Goal: Task Accomplishment & Management: Use online tool/utility

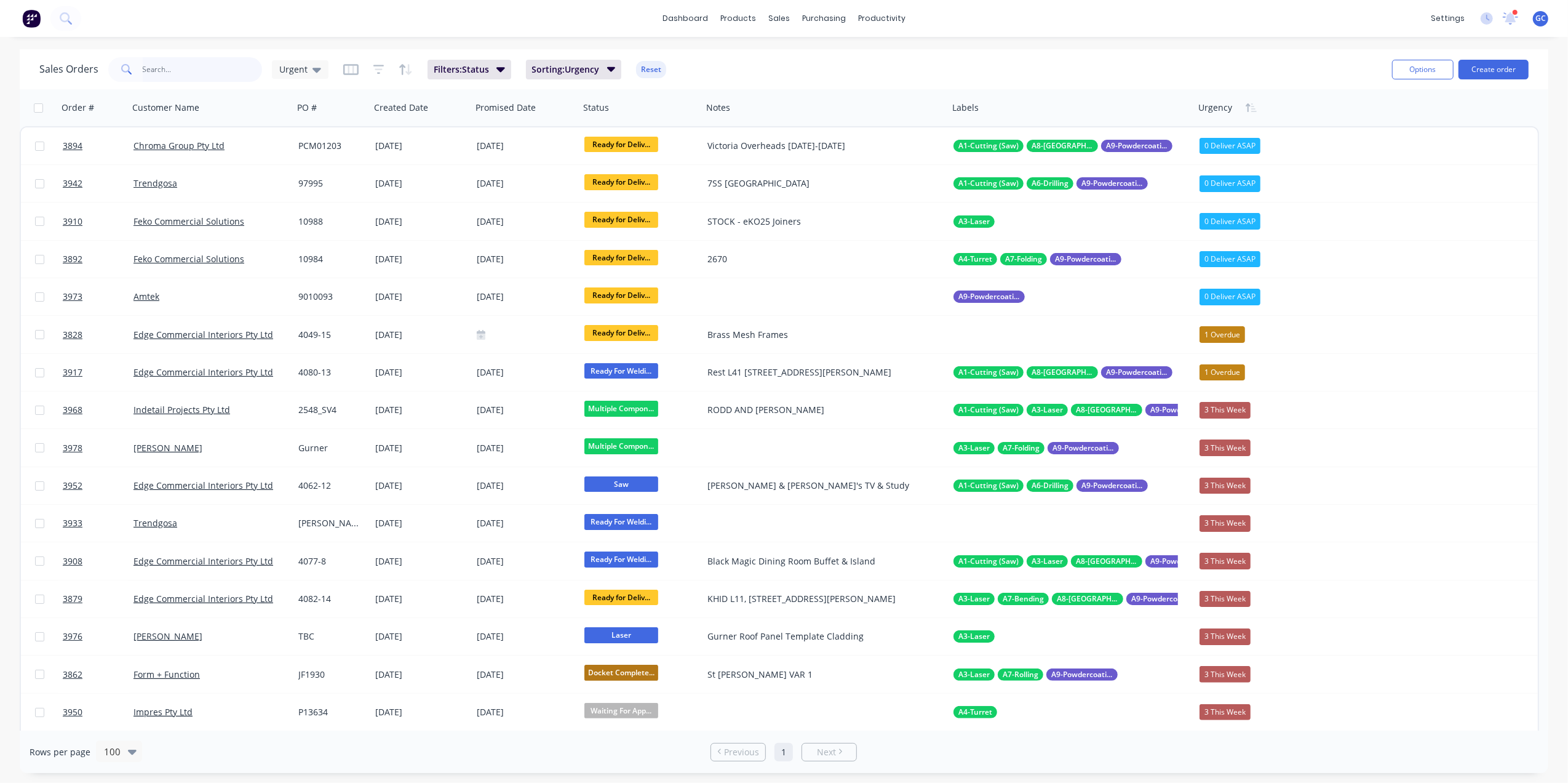
click at [200, 60] on input "text" at bounding box center [203, 70] width 120 height 25
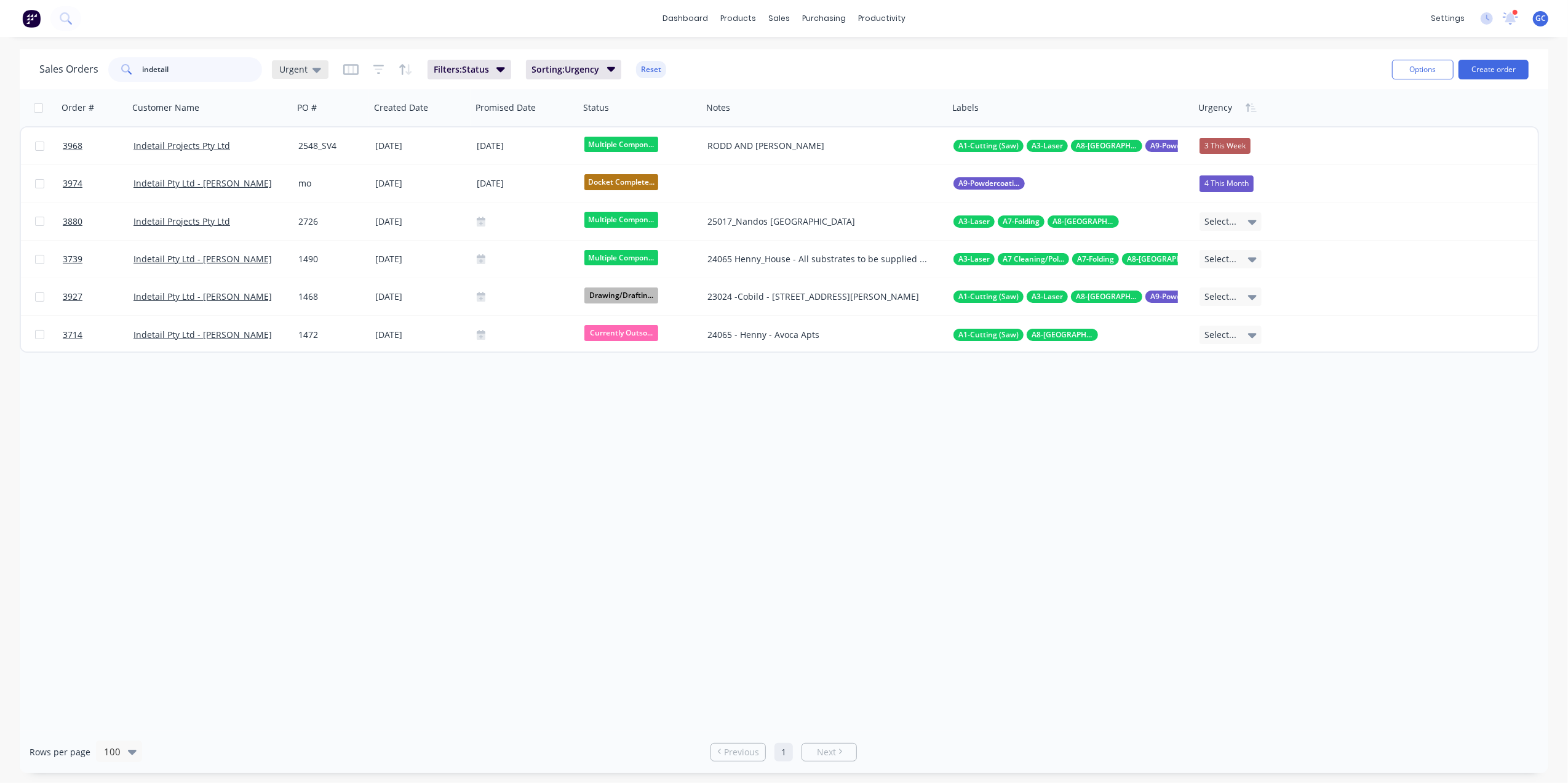
type input "indetail"
click at [273, 67] on div "Urgent" at bounding box center [300, 69] width 57 height 18
click at [290, 315] on button "[PERSON_NAME]" at bounding box center [346, 322] width 140 height 14
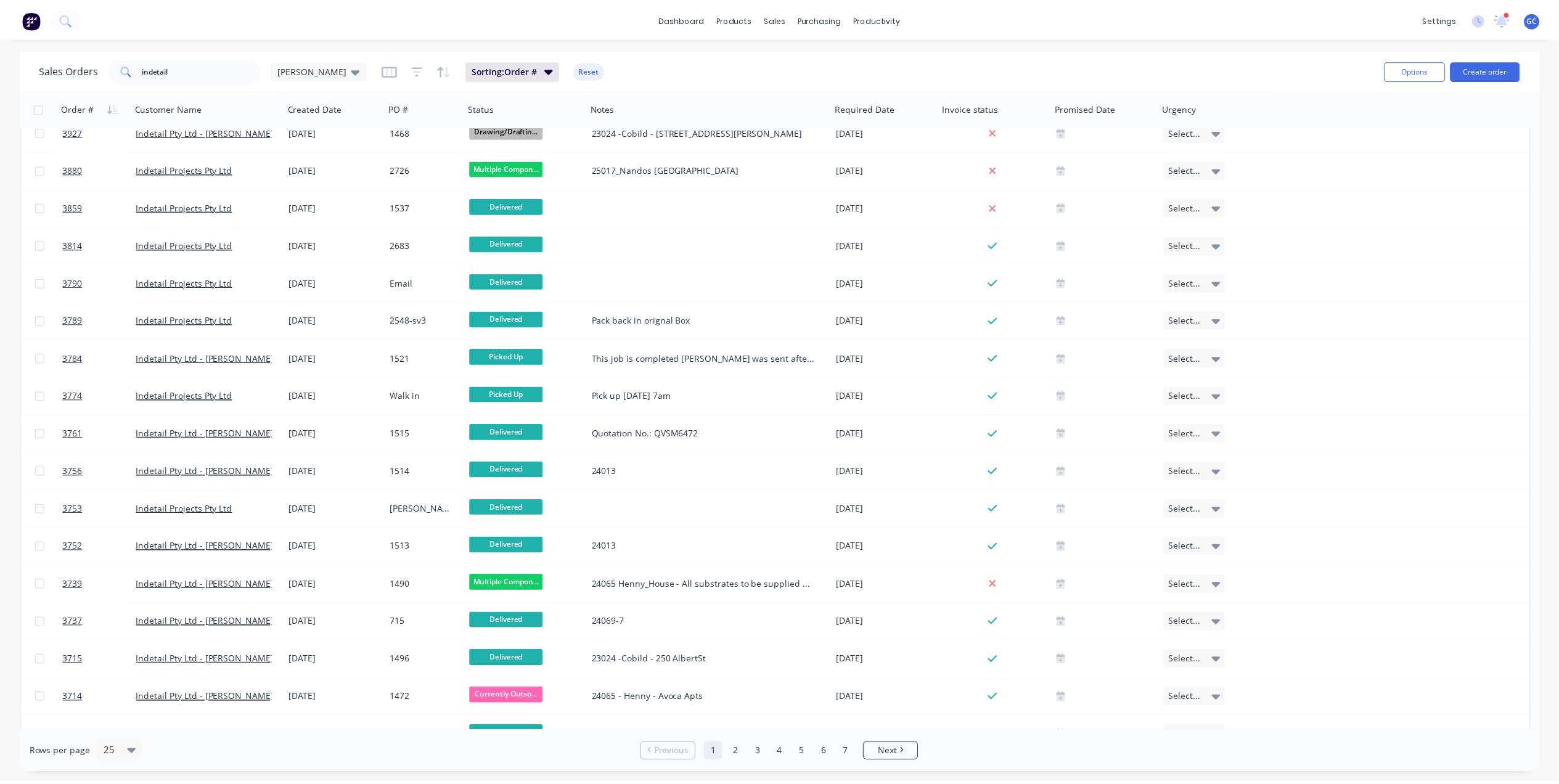
scroll to position [339, 0]
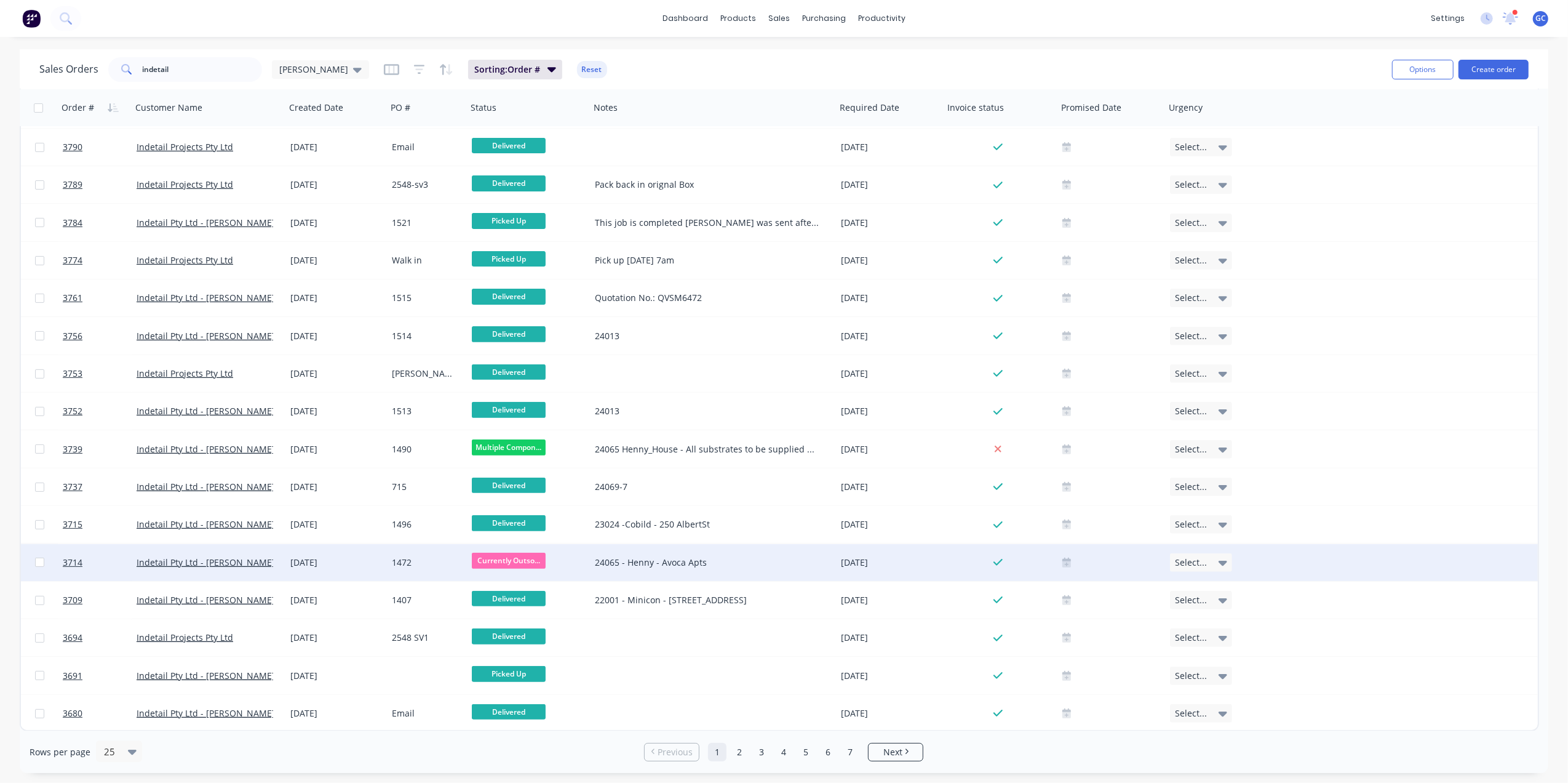
click at [432, 560] on div "1472" at bounding box center [425, 562] width 67 height 12
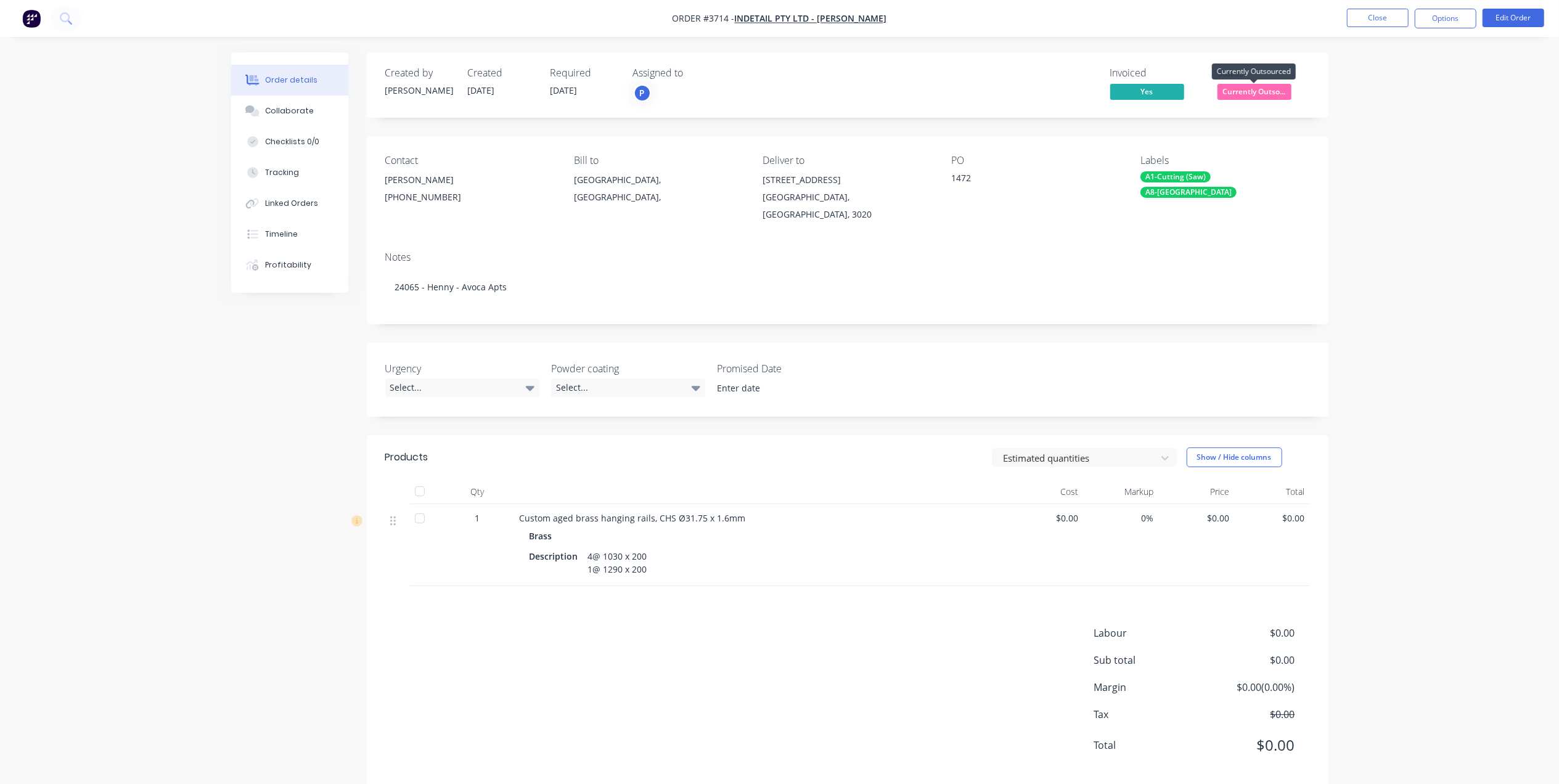
click at [1278, 96] on span "Currently Outso..." at bounding box center [1255, 92] width 74 height 16
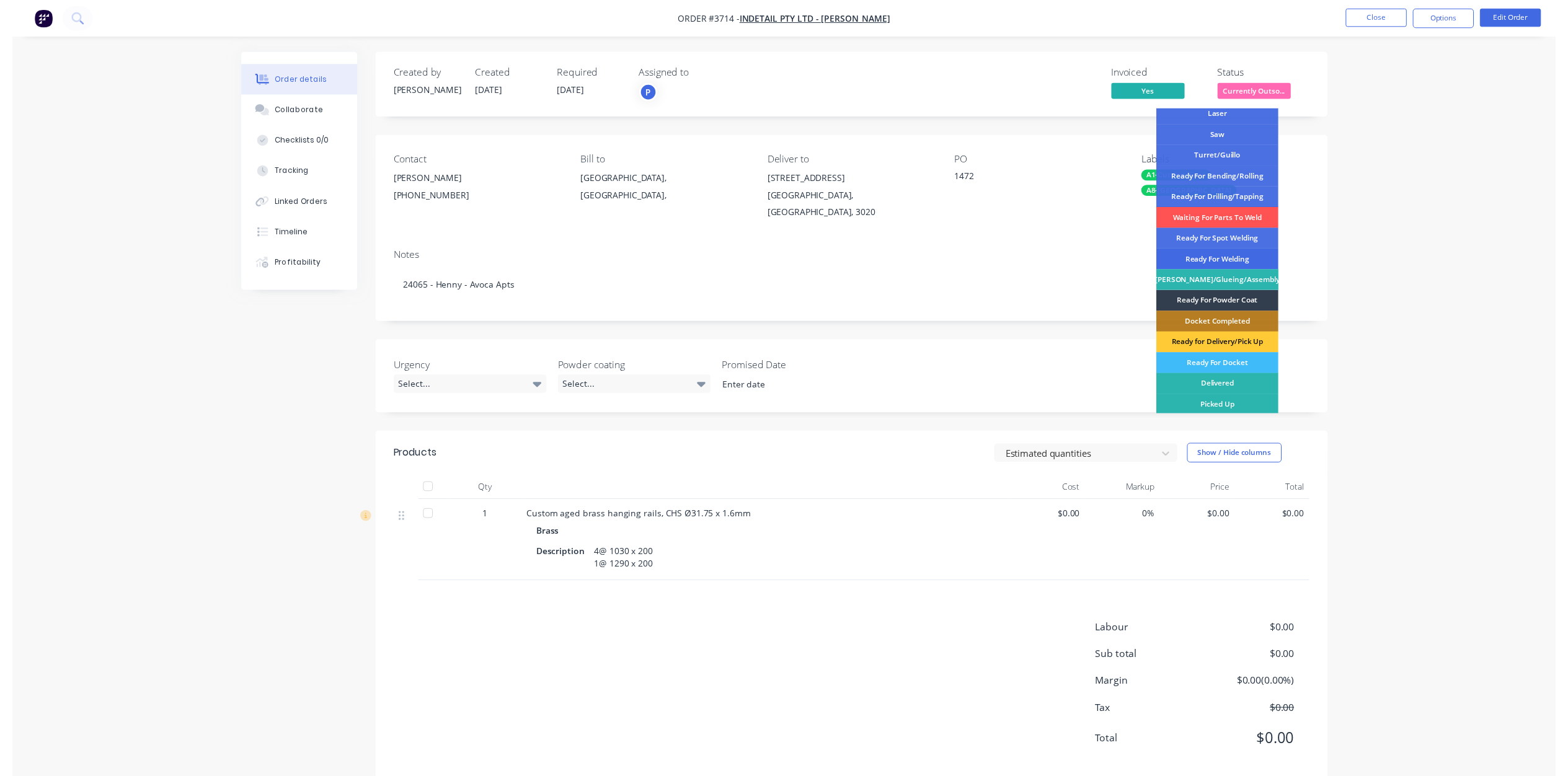
scroll to position [181, 0]
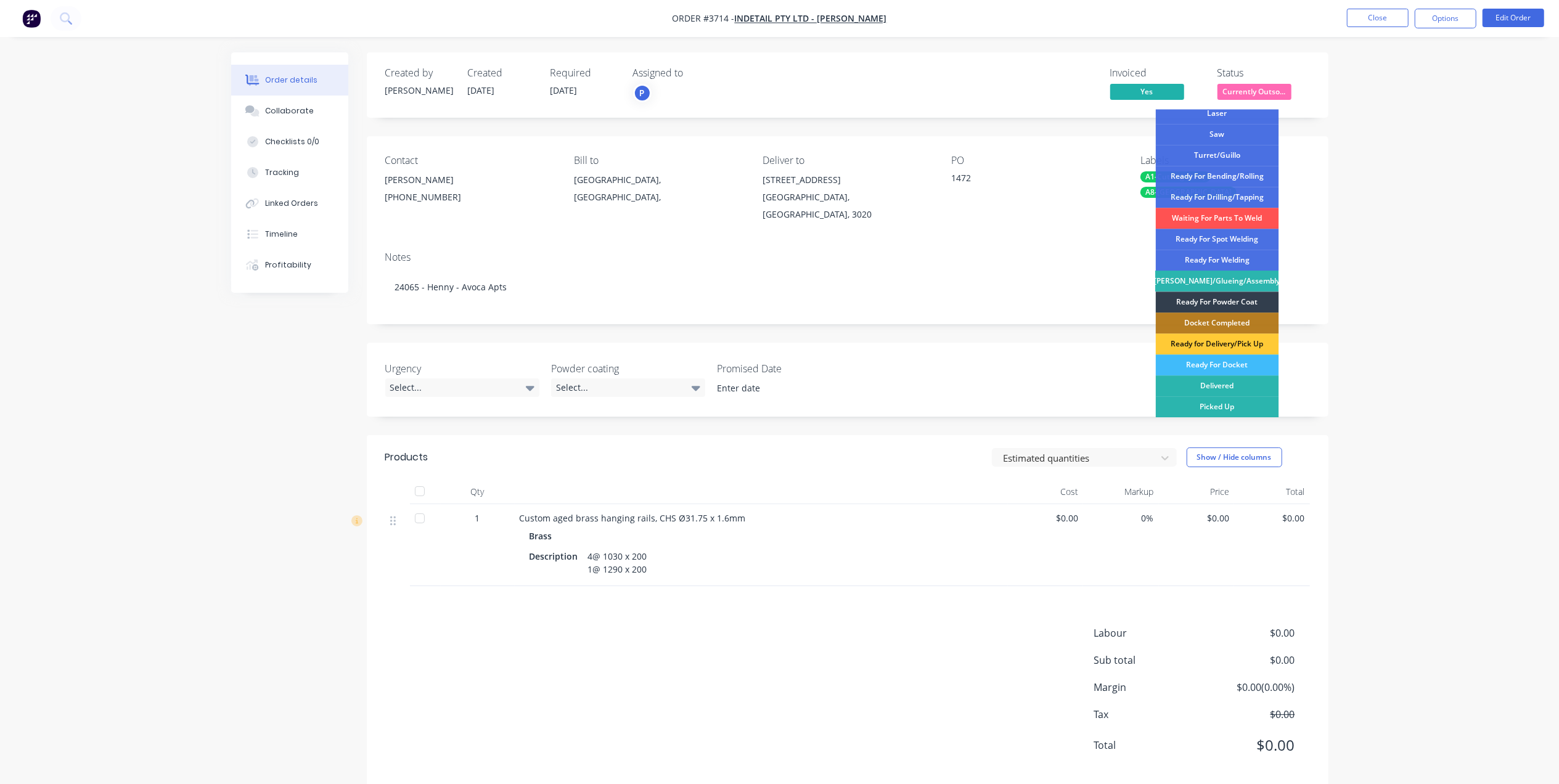
click at [1370, 7] on nav "Order #3714 - Indetail Pty Ltd - [PERSON_NAME] Close Options Edit Order" at bounding box center [779, 18] width 1559 height 37
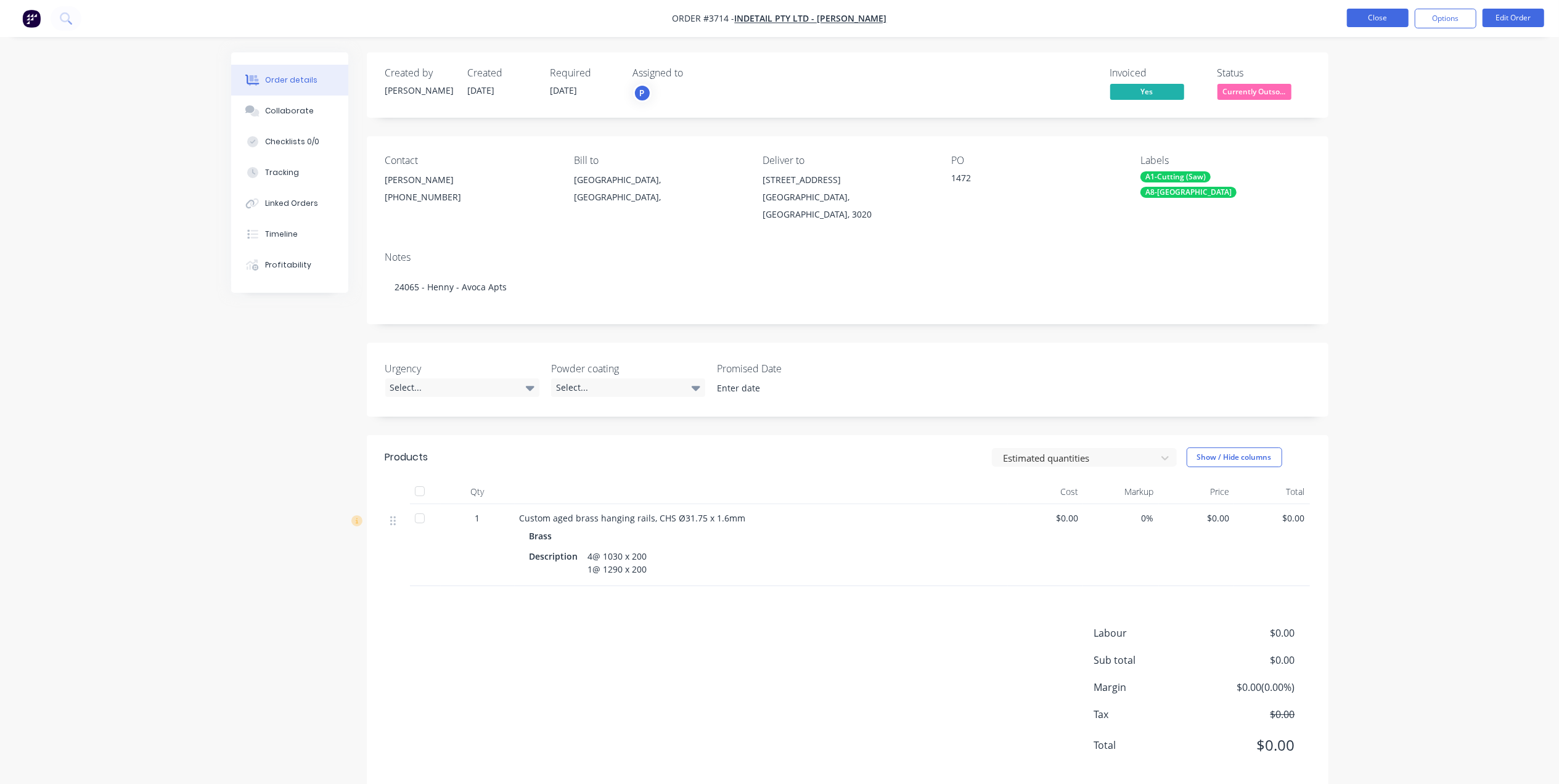
click at [1384, 16] on button "Close" at bounding box center [1378, 18] width 62 height 18
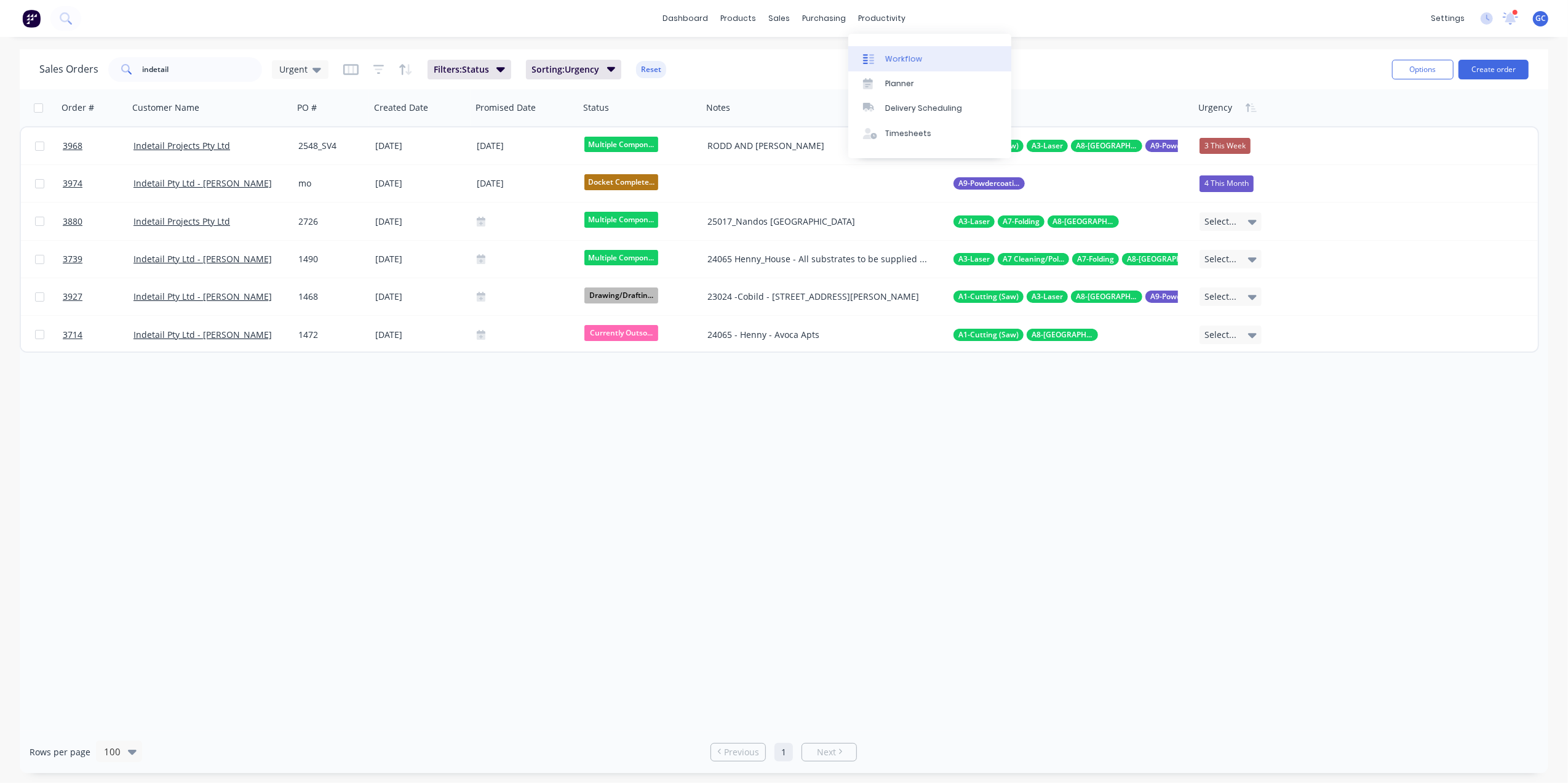
click at [894, 54] on div "Workflow" at bounding box center [904, 59] width 37 height 11
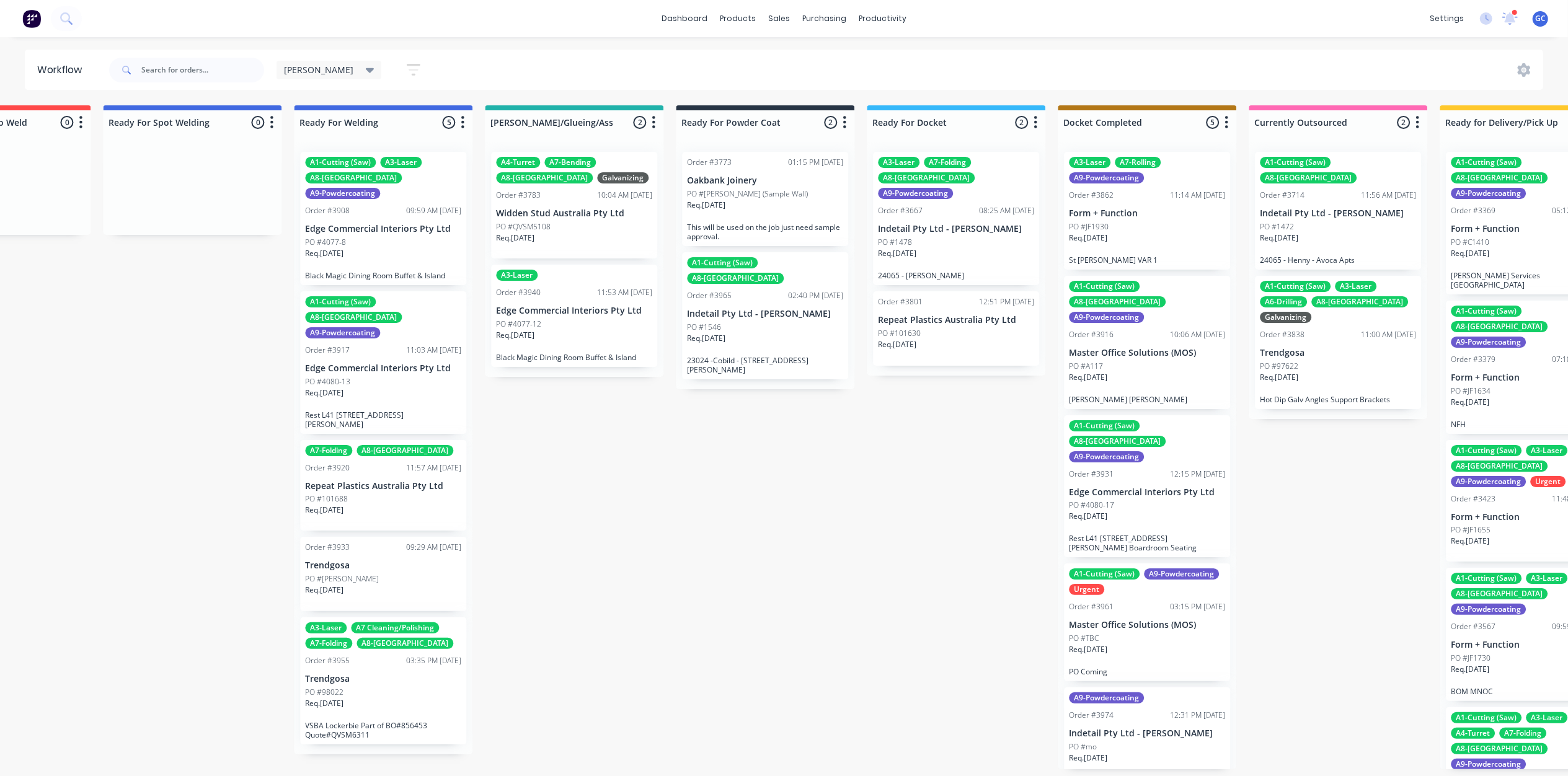
scroll to position [0, 2838]
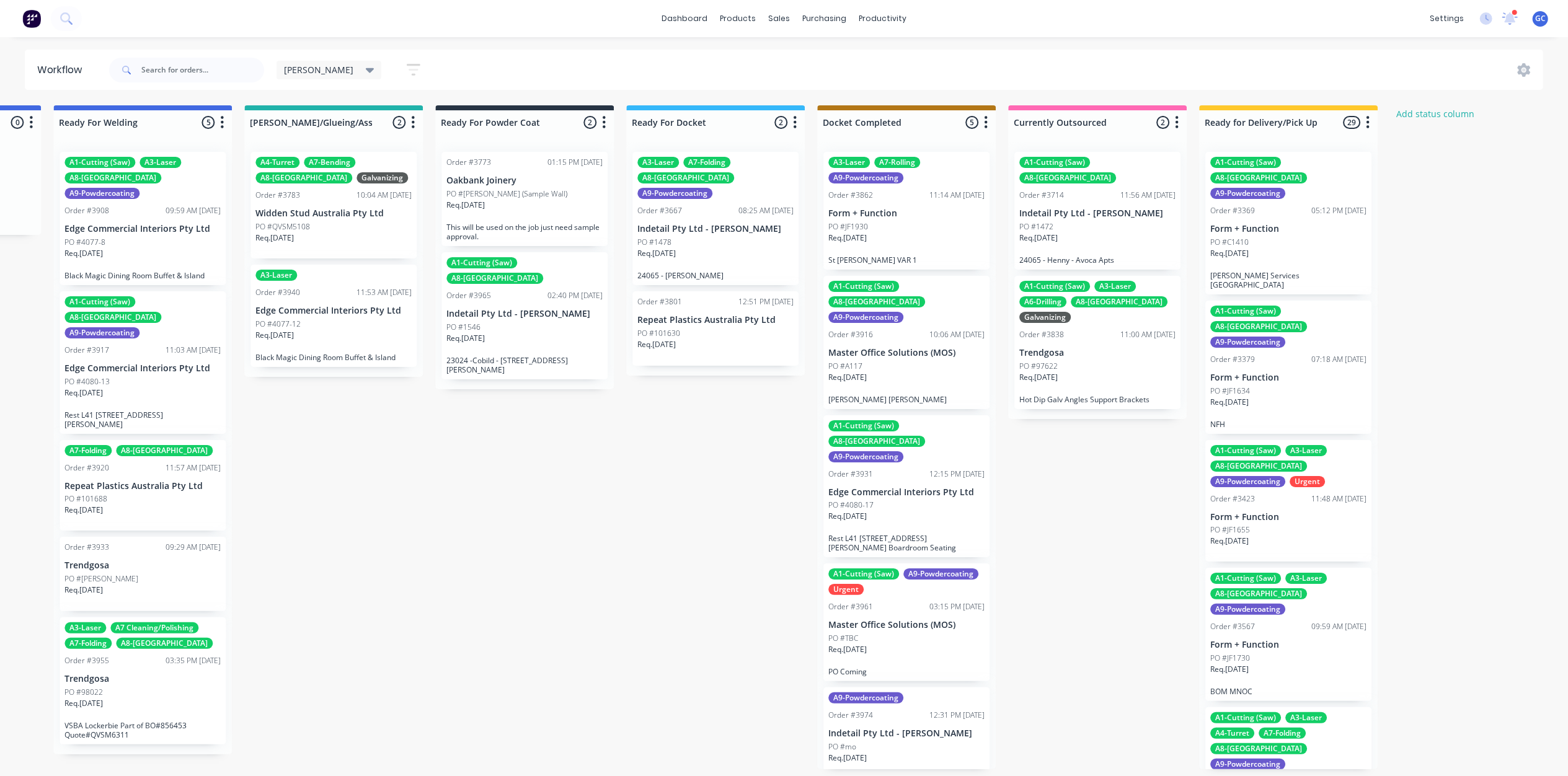
click at [727, 248] on div "Req. [DATE]" at bounding box center [715, 259] width 156 height 21
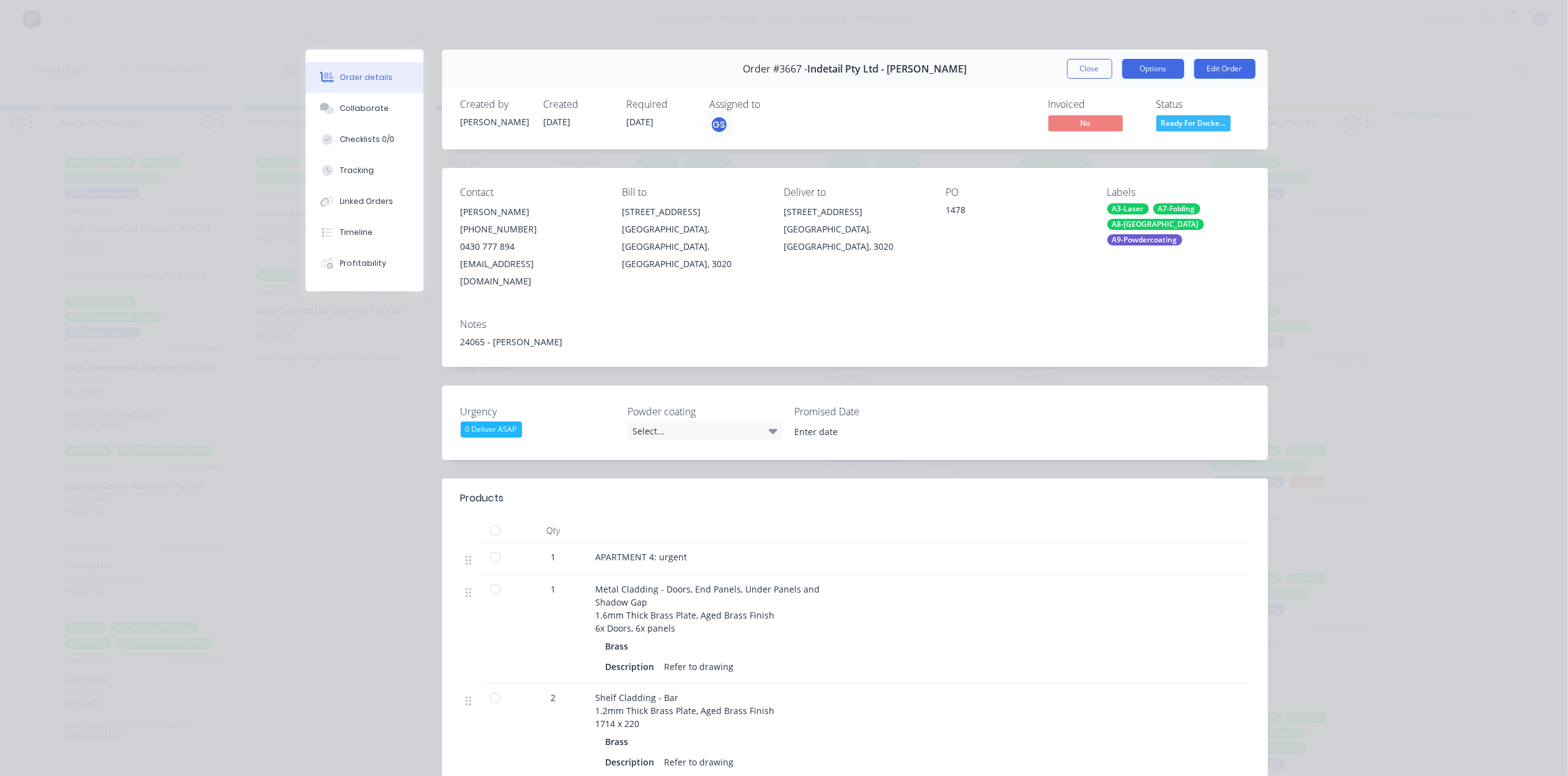
click at [1145, 72] on button "Options" at bounding box center [1153, 68] width 62 height 20
click at [1097, 154] on div "Delivery Docket" at bounding box center [1120, 150] width 108 height 18
click at [1095, 170] on div "Custom" at bounding box center [1120, 174] width 108 height 18
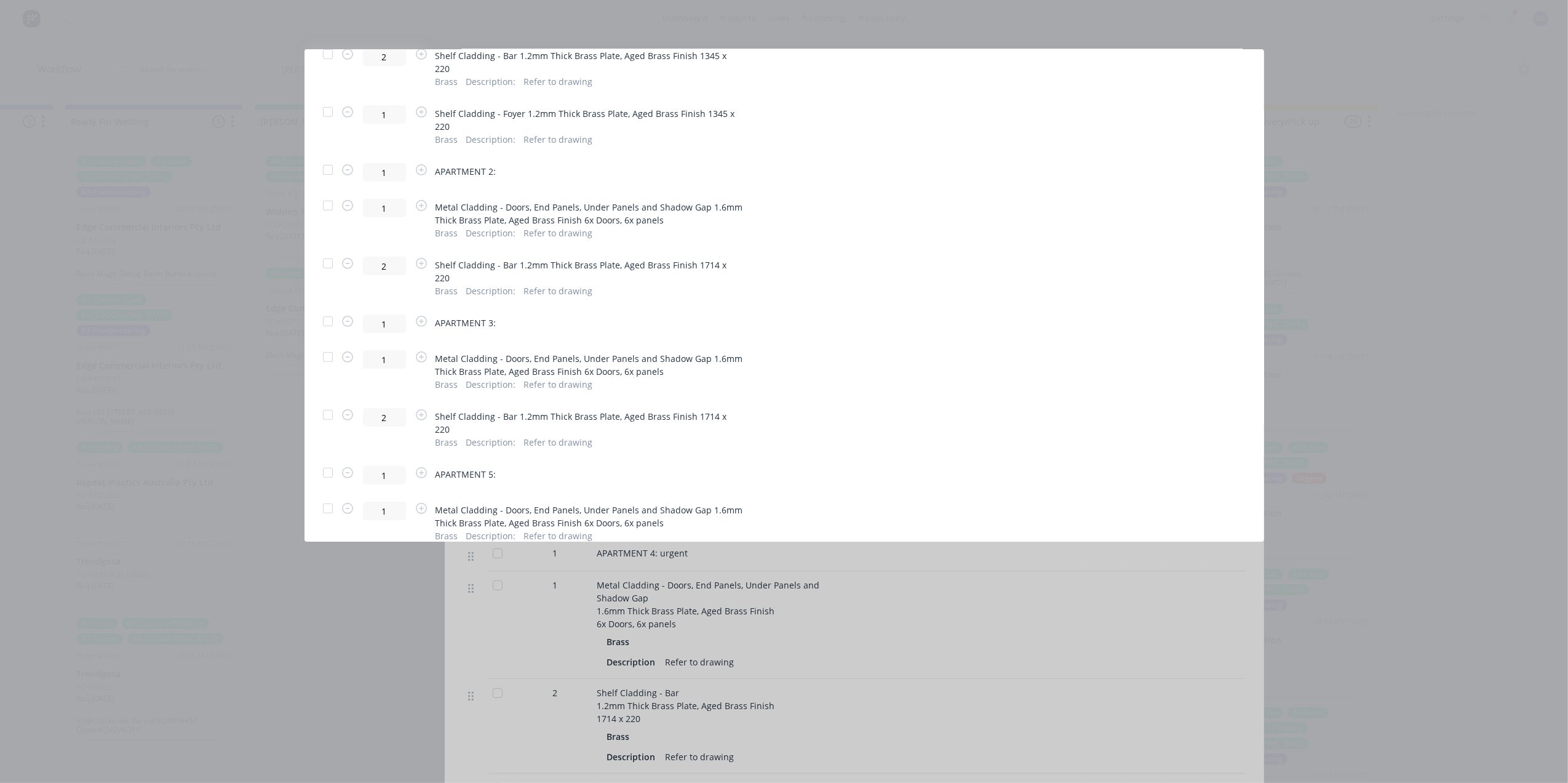
scroll to position [0, 0]
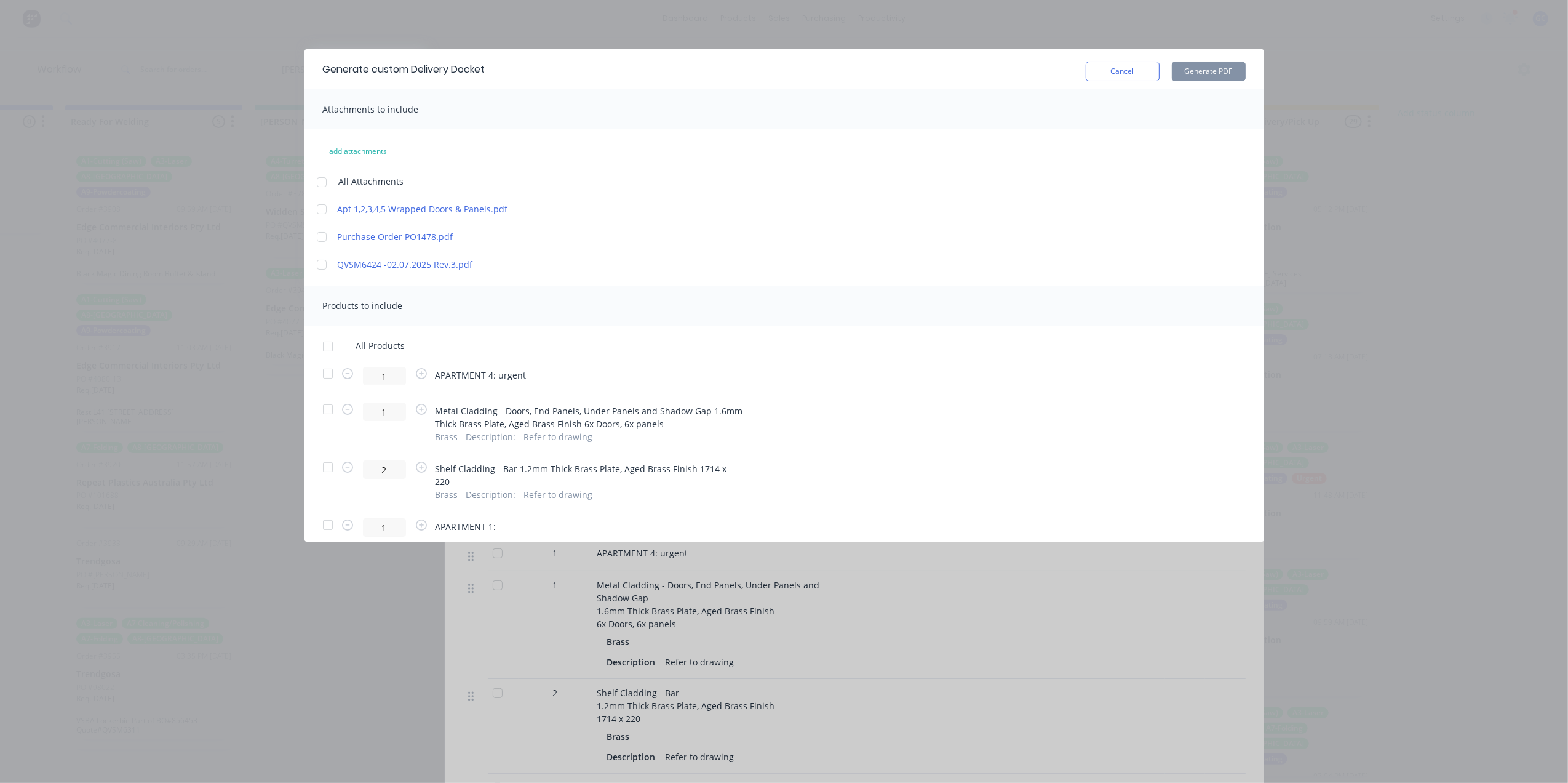
click at [326, 346] on div at bounding box center [328, 346] width 25 height 25
click at [326, 376] on div at bounding box center [328, 374] width 25 height 25
click at [327, 409] on div at bounding box center [328, 409] width 25 height 25
click at [327, 468] on div at bounding box center [328, 467] width 25 height 25
click at [1184, 71] on button "Generate PDF" at bounding box center [1209, 71] width 74 height 20
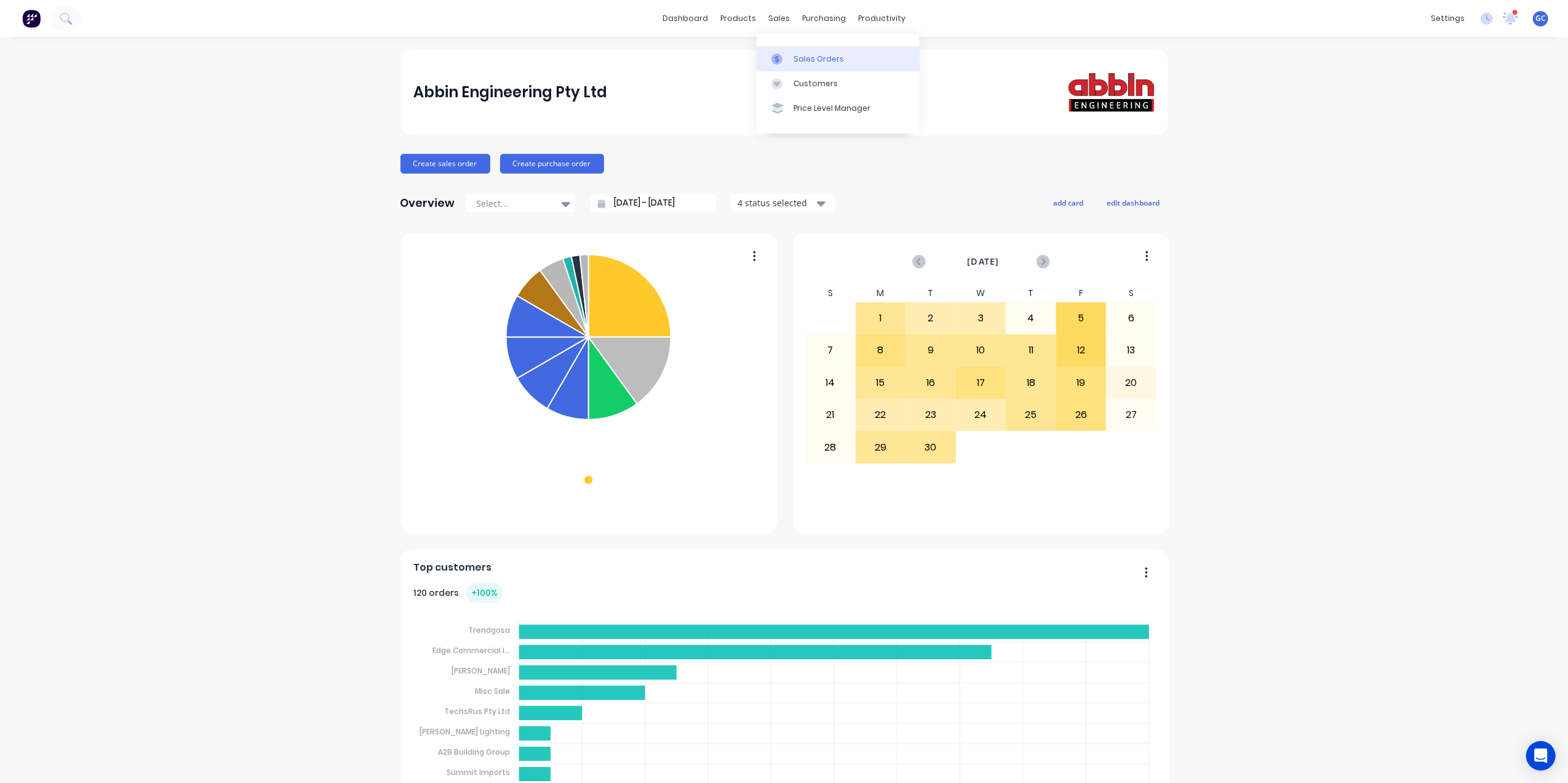
click at [820, 60] on div "Sales Orders" at bounding box center [819, 59] width 50 height 11
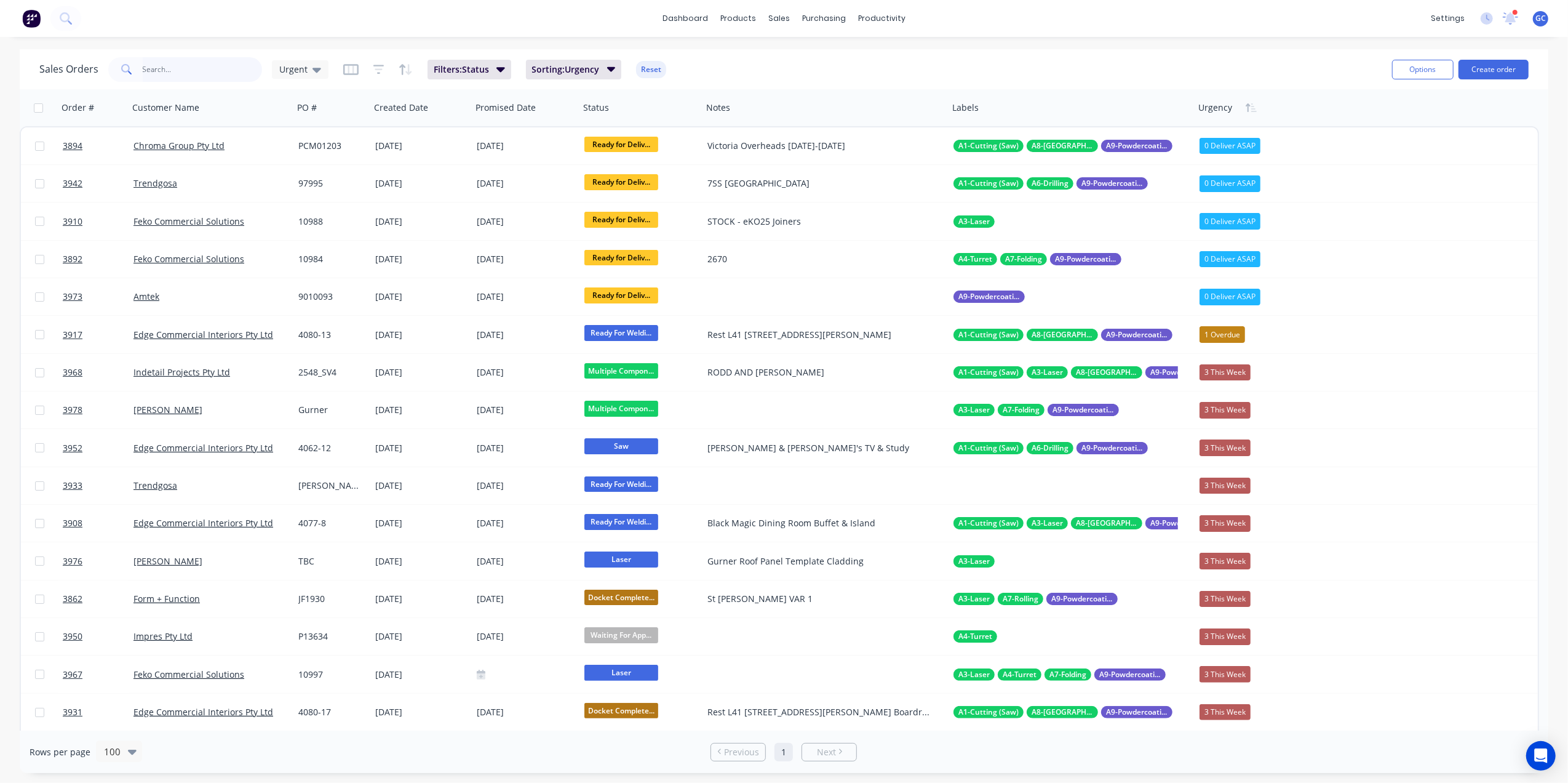
click at [220, 67] on input "text" at bounding box center [203, 70] width 120 height 25
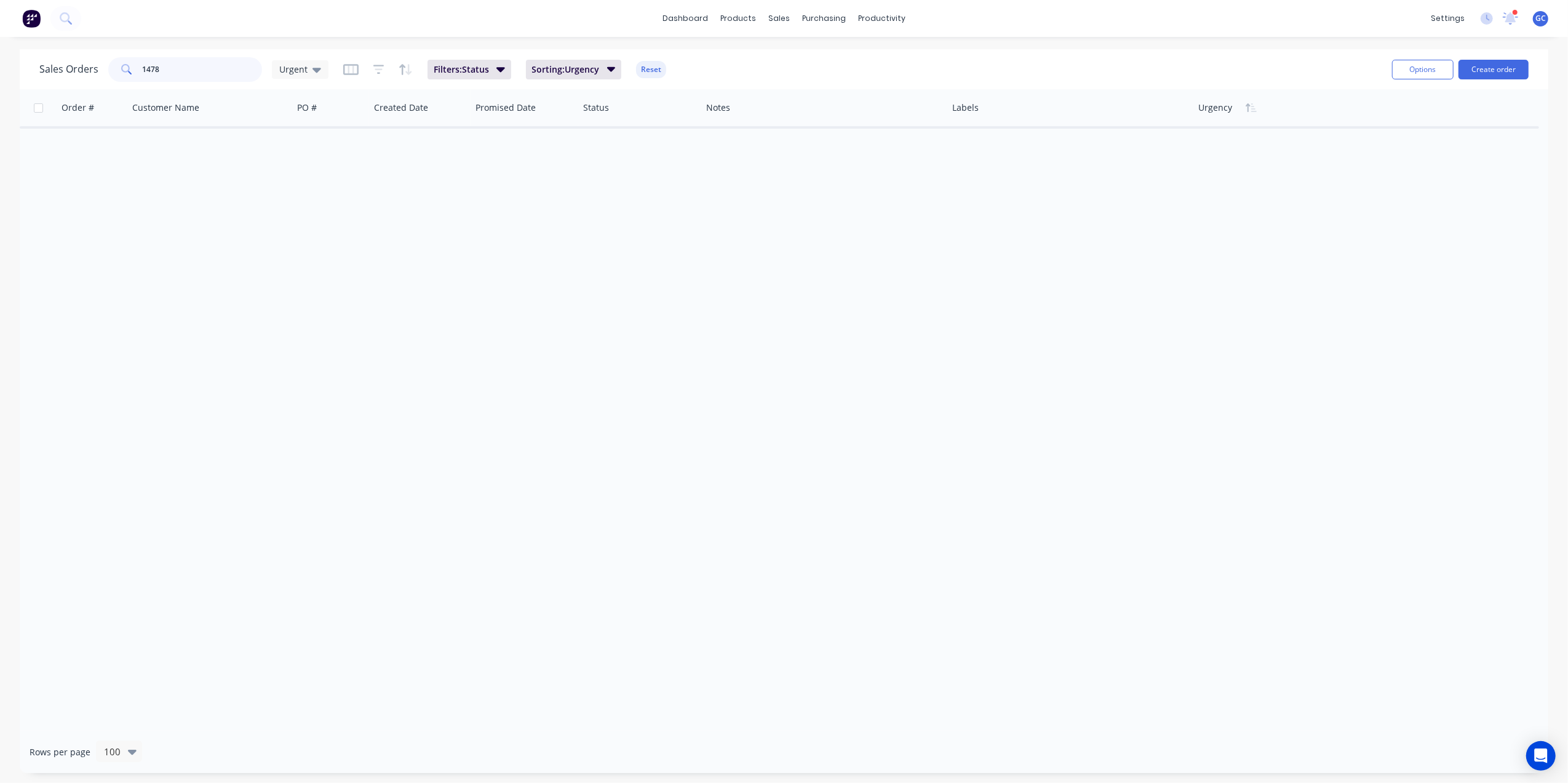
type input "1478"
click at [265, 72] on div "Sales Orders 1478 Urgent" at bounding box center [184, 70] width 289 height 25
click at [276, 67] on div "Urgent" at bounding box center [300, 69] width 57 height 18
click at [304, 320] on button "[PERSON_NAME]" at bounding box center [346, 322] width 140 height 14
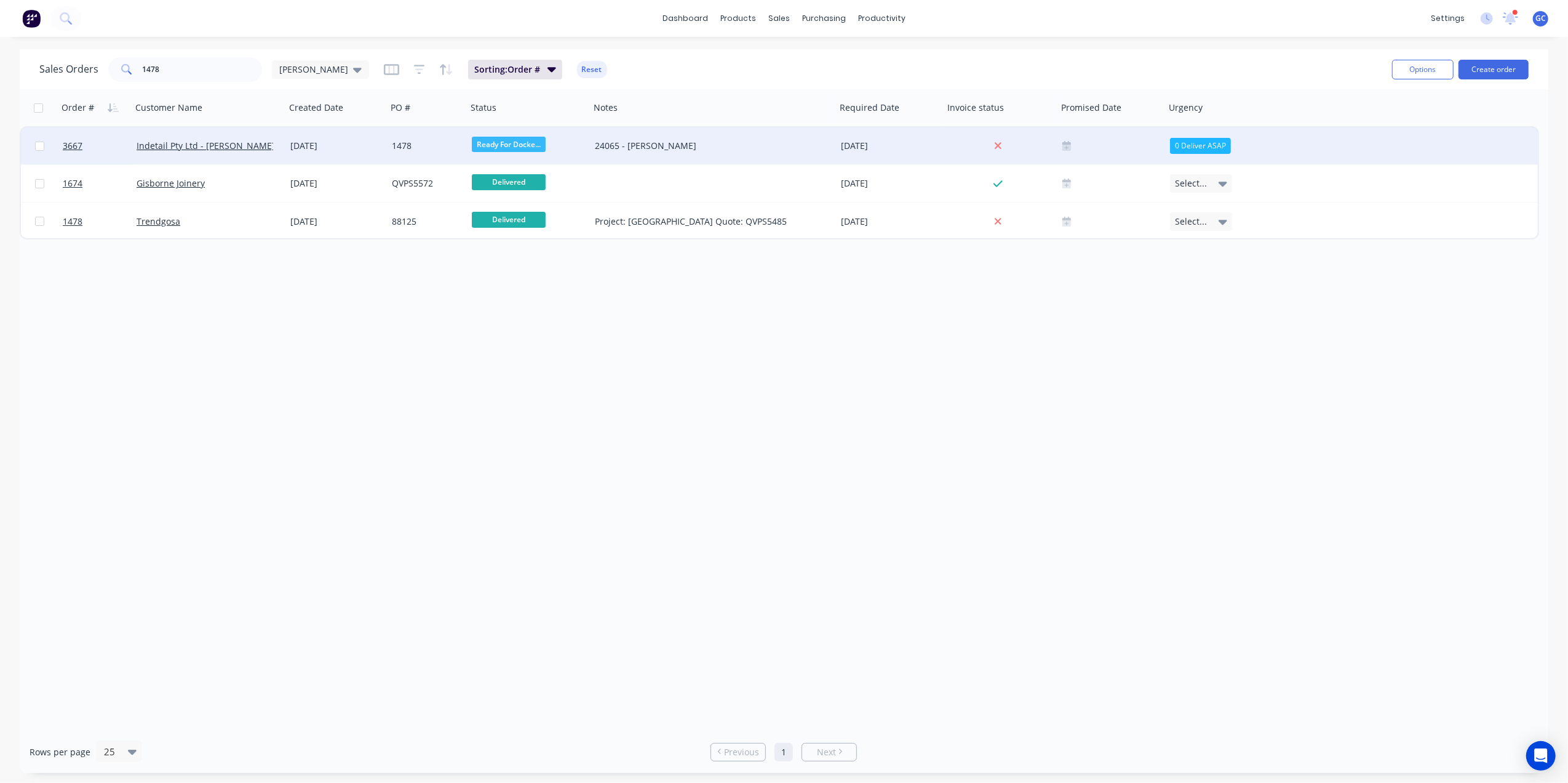
click at [451, 143] on div "1478" at bounding box center [425, 146] width 67 height 12
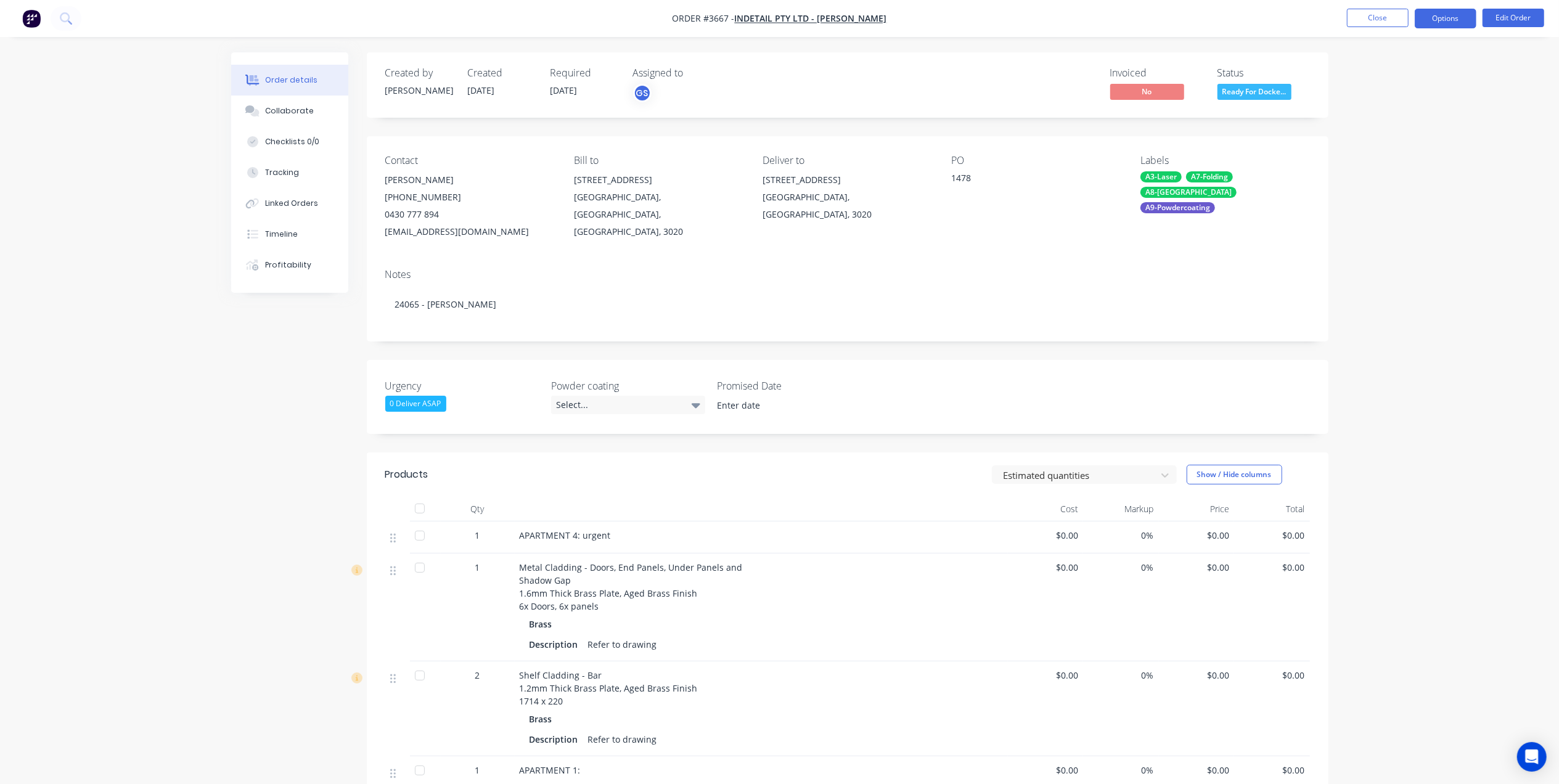
click at [1440, 18] on button "Options" at bounding box center [1446, 18] width 62 height 20
click at [1354, 179] on div "Delivery Docket" at bounding box center [1408, 173] width 113 height 18
click at [1394, 126] on div "Without pricing" at bounding box center [1408, 124] width 113 height 18
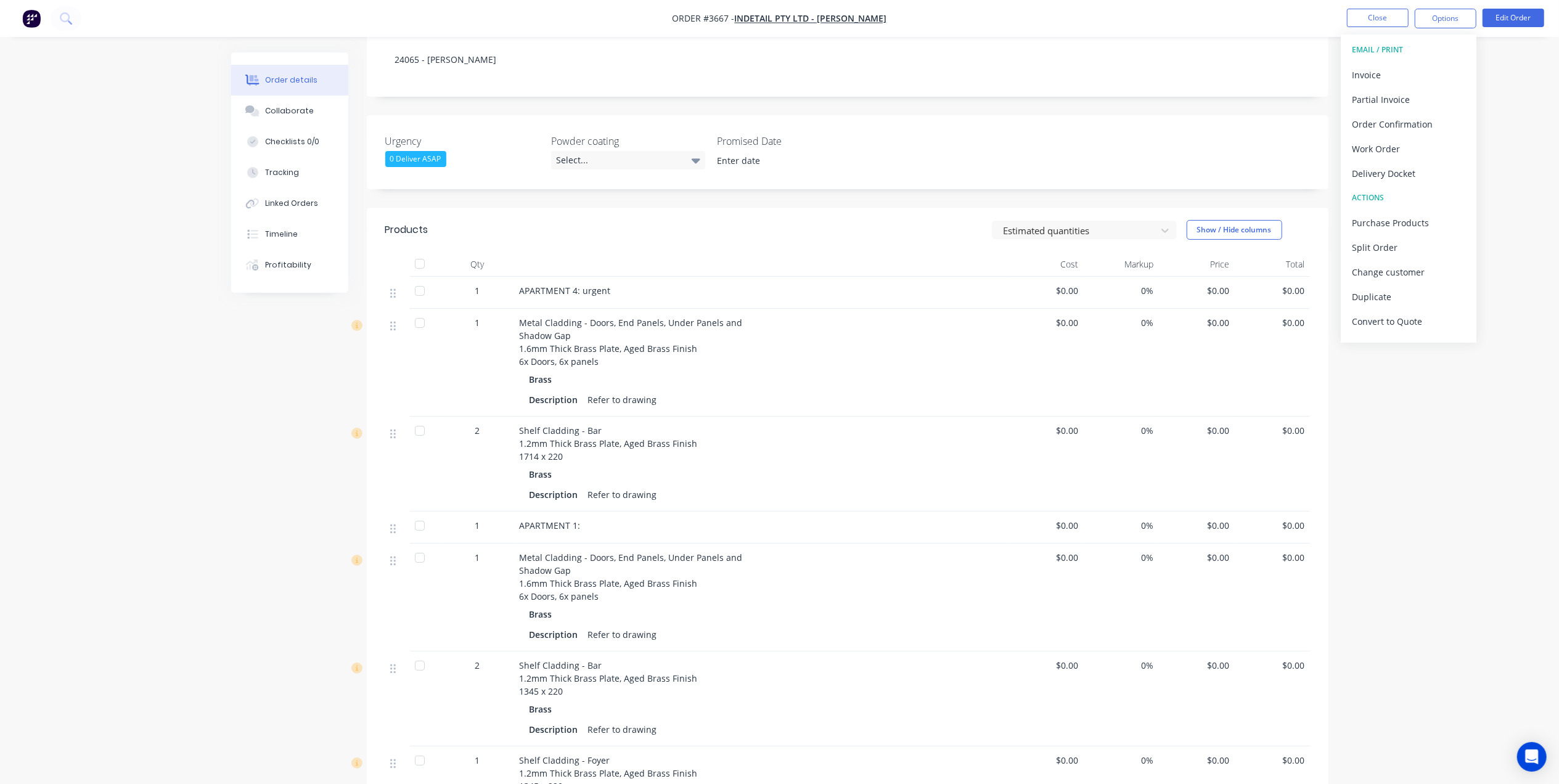
scroll to position [247, 0]
click at [416, 264] on div at bounding box center [420, 262] width 25 height 25
click at [416, 289] on div at bounding box center [420, 289] width 25 height 25
click at [414, 321] on div at bounding box center [420, 321] width 25 height 25
click at [414, 431] on div at bounding box center [420, 429] width 25 height 25
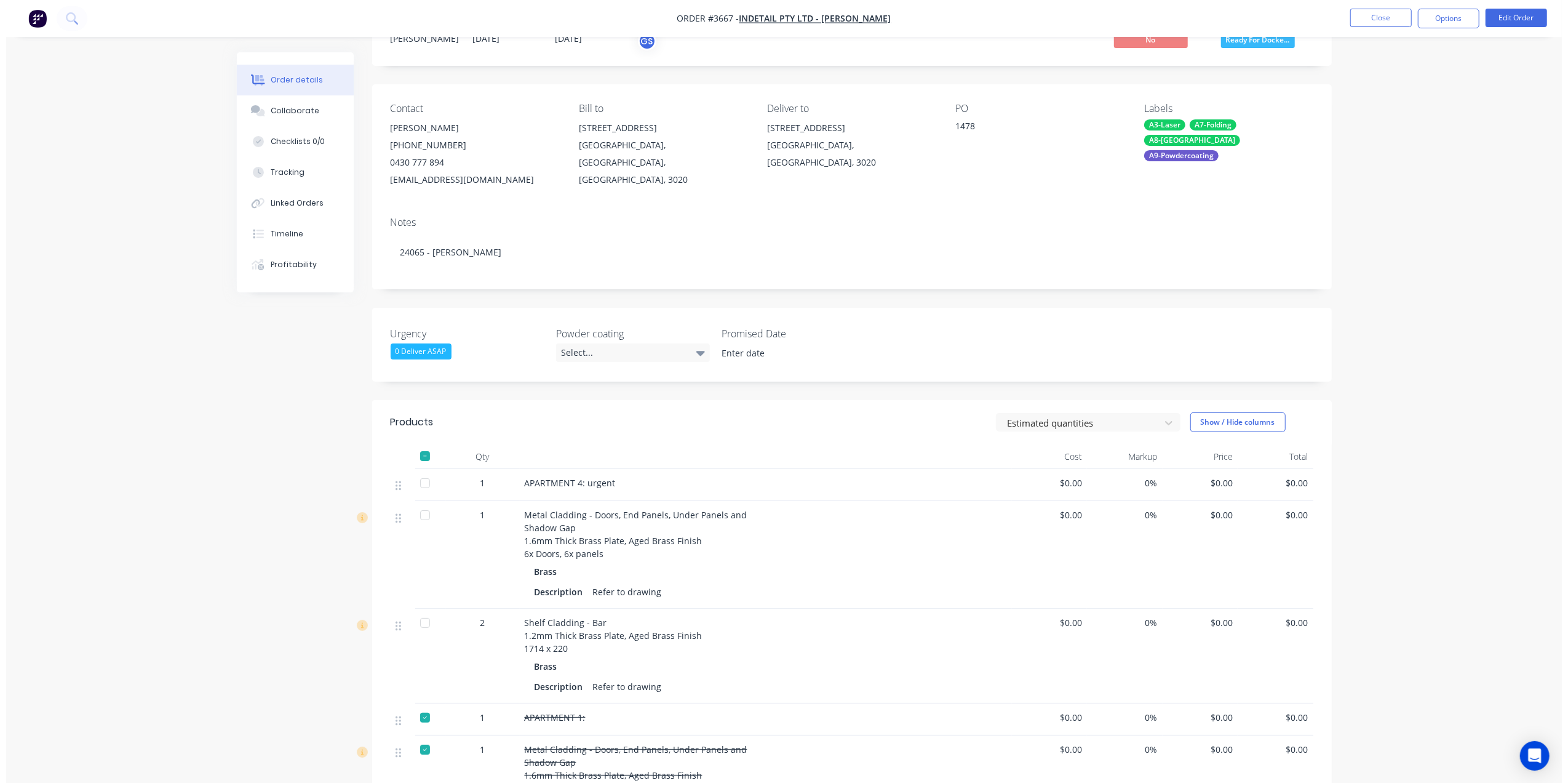
scroll to position [0, 0]
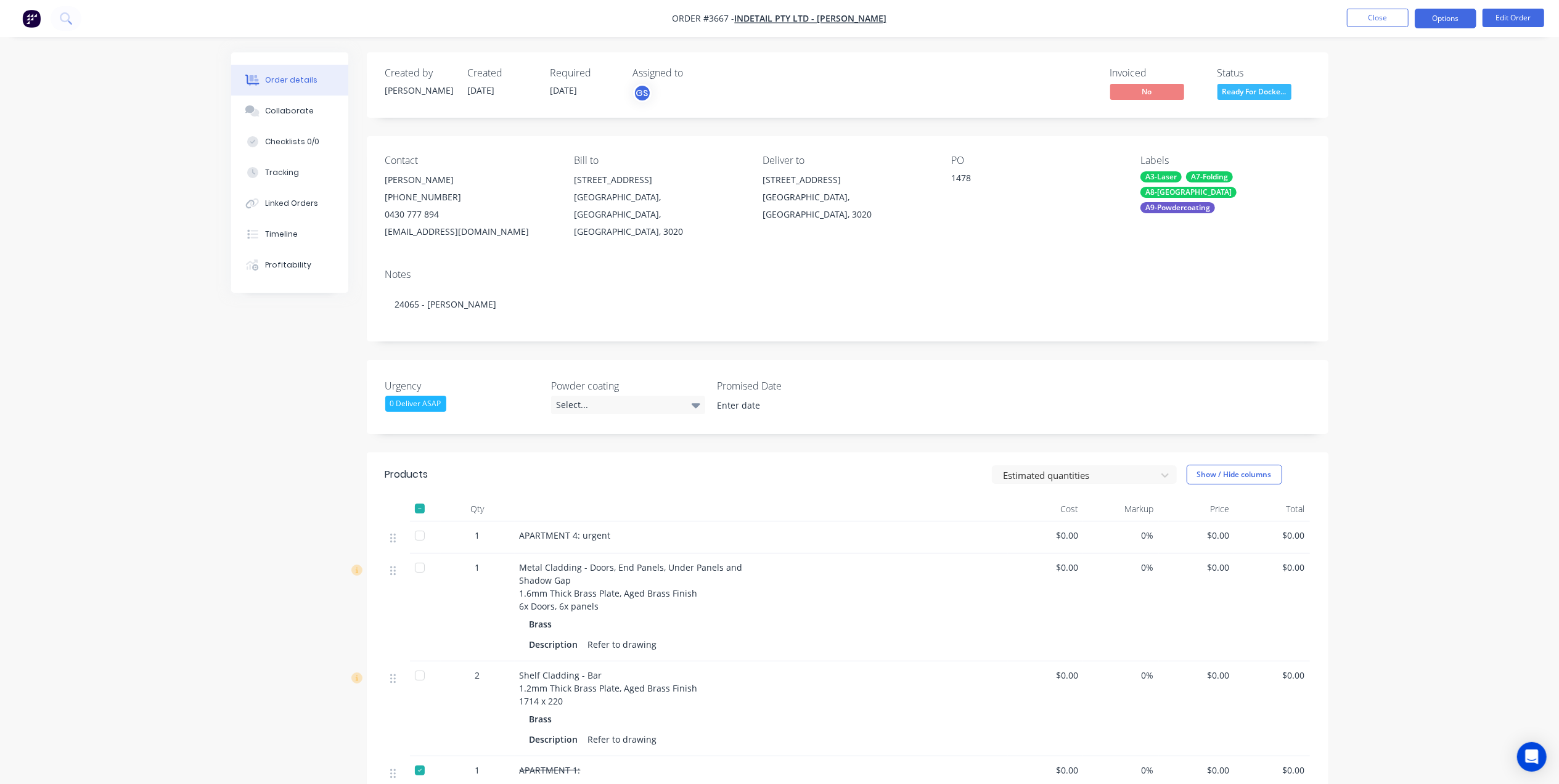
click at [1455, 20] on button "Options" at bounding box center [1446, 18] width 62 height 20
click at [418, 509] on div at bounding box center [420, 508] width 25 height 25
click at [1458, 18] on button "Options" at bounding box center [1446, 18] width 62 height 20
click at [1393, 171] on div "Delivery Docket" at bounding box center [1408, 173] width 113 height 18
click at [1399, 145] on div "Custom" at bounding box center [1408, 149] width 113 height 18
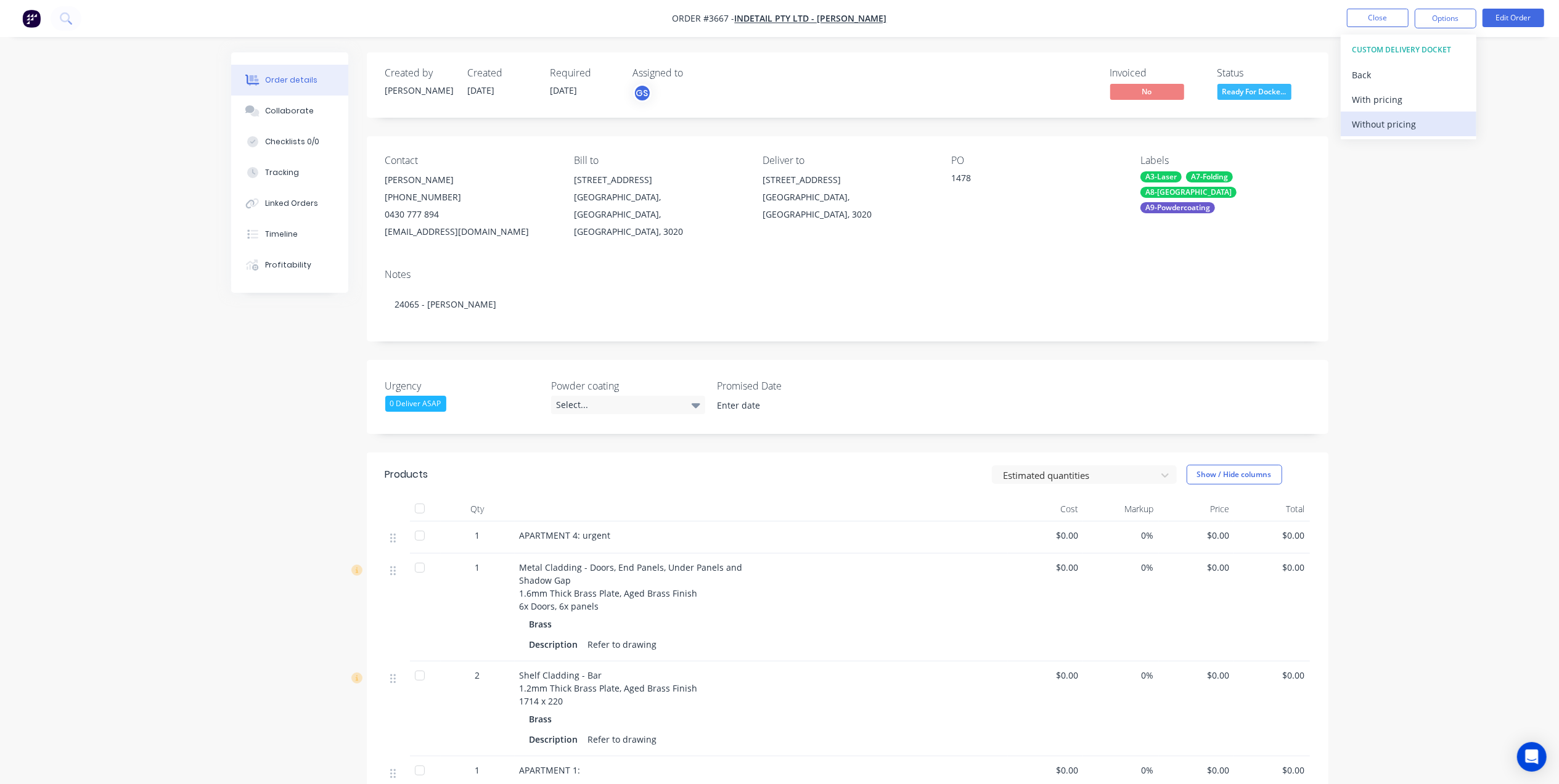
click at [1398, 121] on div "Without pricing" at bounding box center [1408, 124] width 113 height 18
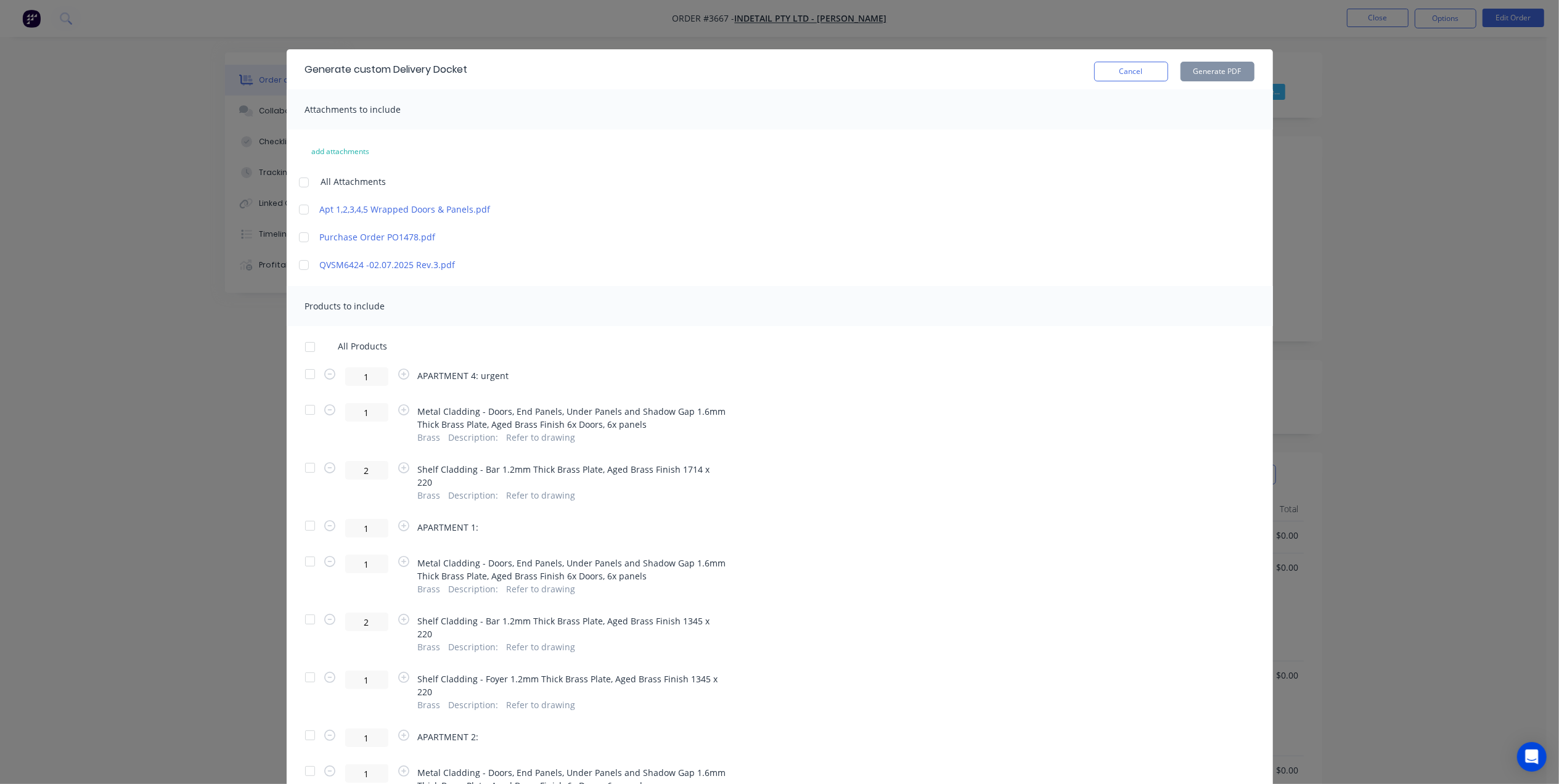
click at [303, 342] on div at bounding box center [310, 347] width 25 height 25
click at [309, 374] on div at bounding box center [310, 374] width 25 height 25
click at [302, 406] on div at bounding box center [310, 410] width 25 height 25
click at [301, 476] on div at bounding box center [310, 468] width 25 height 25
click at [1219, 68] on button "Generate PDF" at bounding box center [1217, 71] width 74 height 20
